Goal: Obtain resource: Download file/media

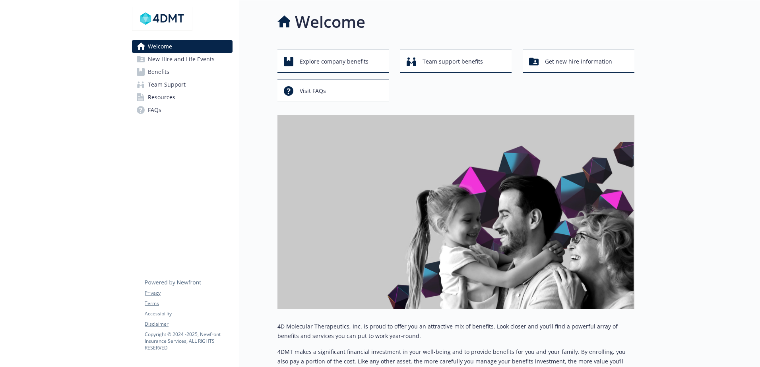
click at [162, 73] on span "Benefits" at bounding box center [158, 72] width 21 height 13
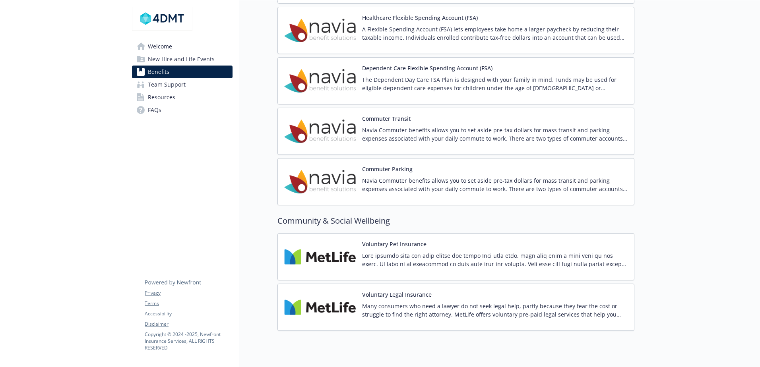
scroll to position [1139, 0]
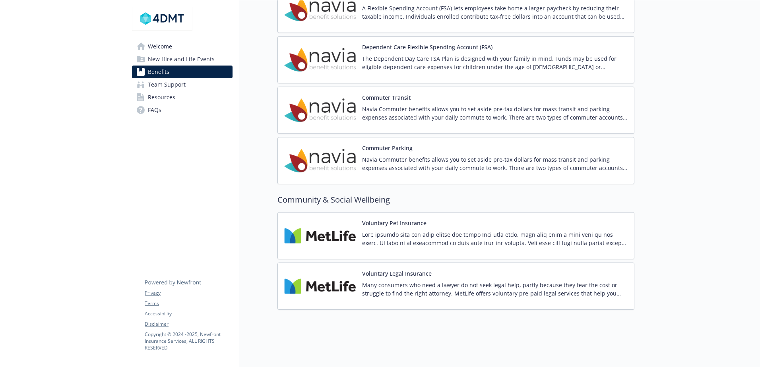
click at [164, 56] on span "New Hire and Life Events" at bounding box center [181, 59] width 67 height 13
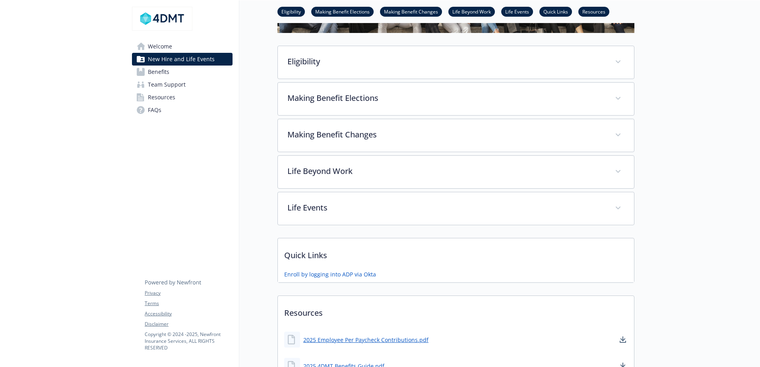
scroll to position [182, 0]
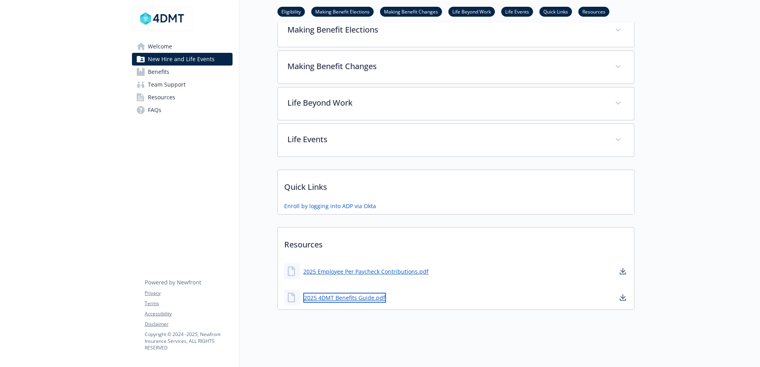
click at [351, 293] on link "2025 4DMT Benefits Guide.pdf" at bounding box center [344, 298] width 83 height 10
